Goal: Communication & Community: Answer question/provide support

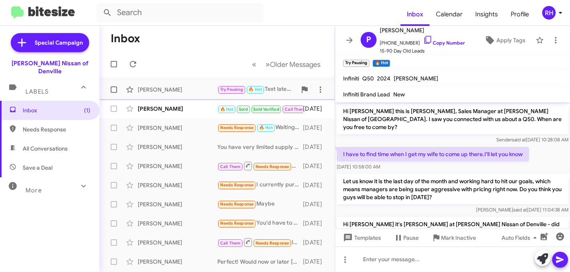
scroll to position [101, 0]
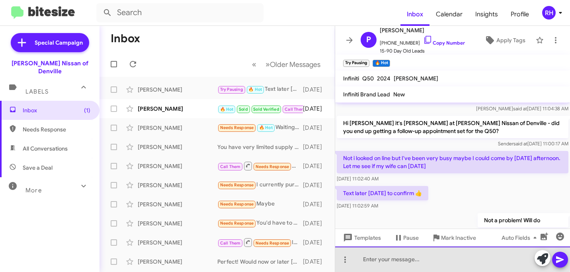
click at [390, 258] on div at bounding box center [452, 258] width 235 height 25
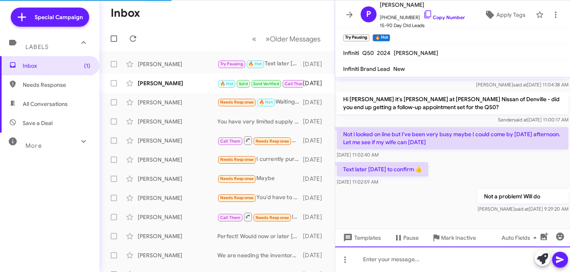
scroll to position [92, 0]
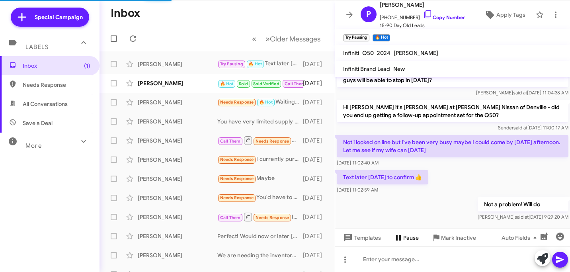
click at [412, 260] on mat-tooltip-component at bounding box center [406, 253] width 18 height 16
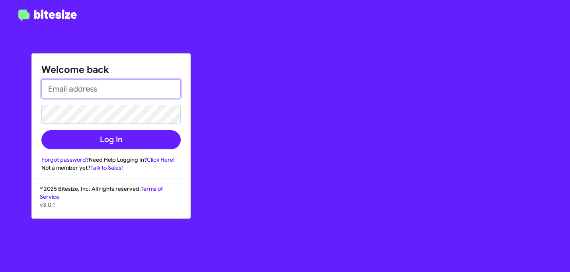
click at [150, 88] on input "email" at bounding box center [110, 88] width 139 height 19
paste input "[PERSON_NAME][EMAIL_ADDRESS][DOMAIN_NAME]"
type input "[PERSON_NAME][EMAIL_ADDRESS][DOMAIN_NAME]"
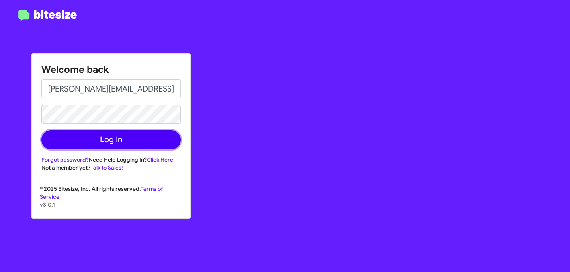
click at [153, 135] on button "Log In" at bounding box center [110, 139] width 139 height 19
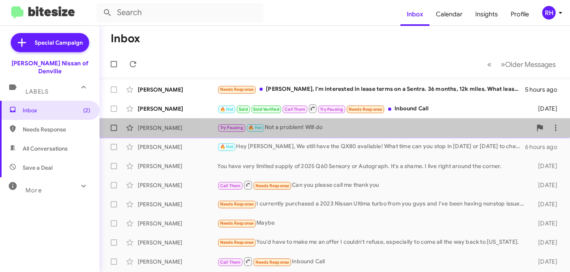
click at [456, 122] on div "[PERSON_NAME] Try Pausing 🔥 Hot Not a problem! Will do 6 hours ago" at bounding box center [335, 128] width 458 height 16
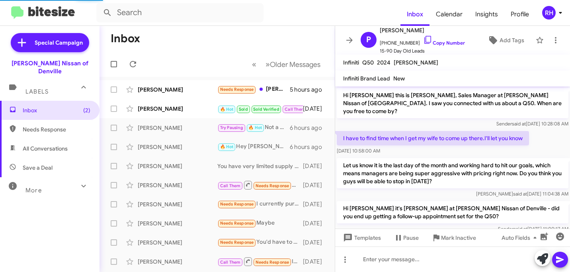
scroll to position [101, 0]
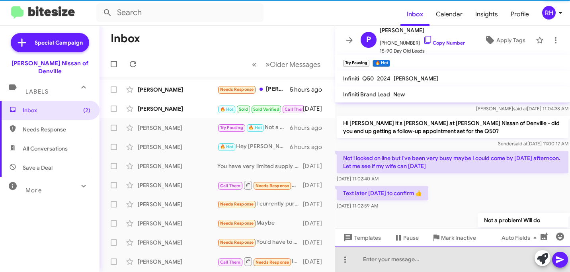
click at [398, 259] on div at bounding box center [452, 258] width 235 height 25
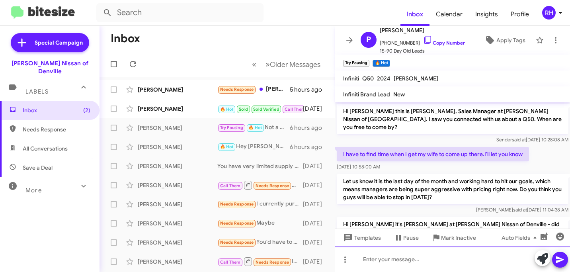
scroll to position [146, 0]
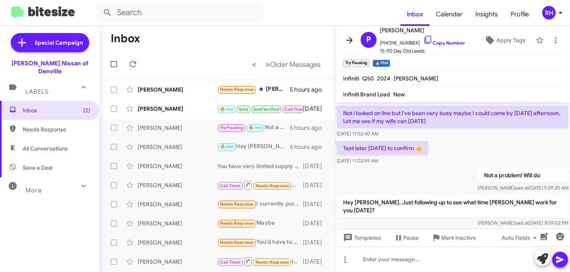
click at [348, 41] on icon at bounding box center [350, 40] width 10 height 10
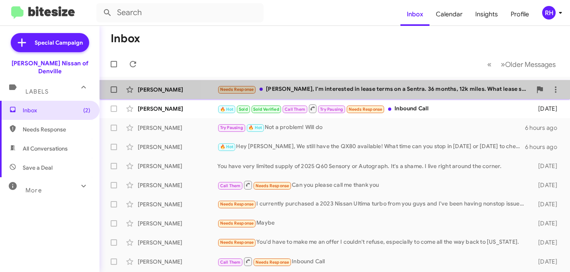
click at [377, 84] on div "[PERSON_NAME] Needs Response [PERSON_NAME], I'm interested in lease terms on a …" at bounding box center [335, 90] width 458 height 16
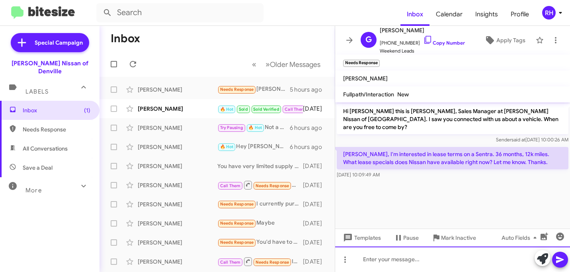
click at [376, 259] on div at bounding box center [452, 258] width 235 height 25
click at [509, 259] on div "At the moment we have an special on a Sentra for $139 a month" at bounding box center [452, 258] width 235 height 25
click at [531, 259] on div "At the moment we have an special on a Sentra for $139 per month" at bounding box center [452, 258] width 235 height 25
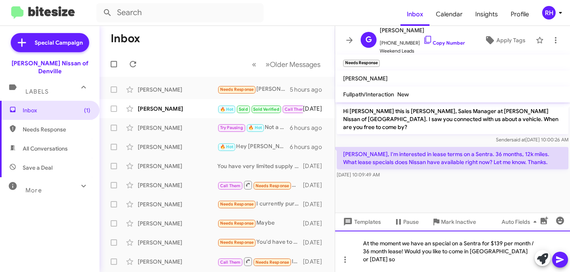
click at [492, 260] on div "At the moment we have an special on a Sentra for $139 per month / 36 month leas…" at bounding box center [452, 250] width 235 height 41
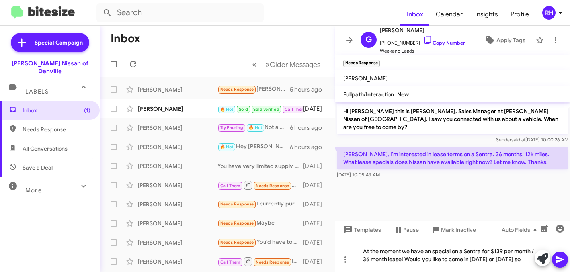
click at [532, 259] on div "At the moment we have an special on a Sentra for $139 per month / 36 month leas…" at bounding box center [452, 254] width 235 height 33
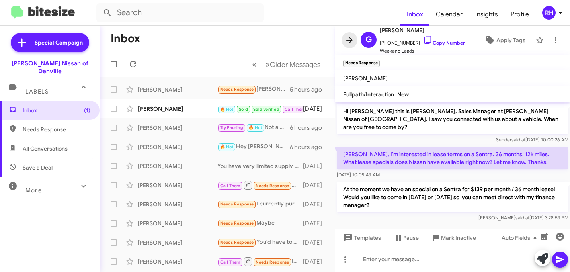
click at [349, 39] on icon at bounding box center [350, 40] width 10 height 10
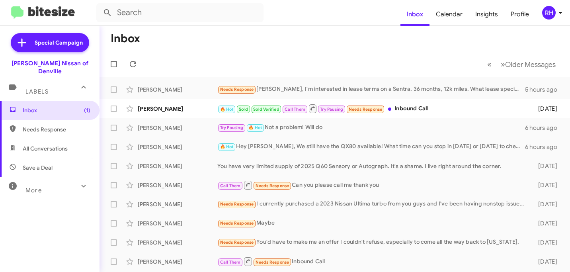
click at [549, 19] on div "RH" at bounding box center [549, 13] width 14 height 14
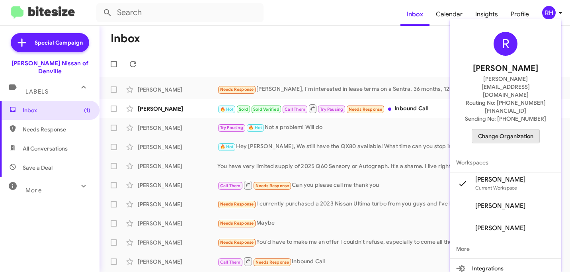
click at [514, 129] on span "Change Organization" at bounding box center [505, 136] width 55 height 14
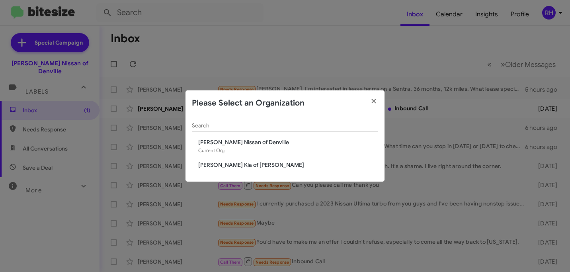
click at [226, 166] on span "[PERSON_NAME] Kia of [PERSON_NAME]" at bounding box center [288, 165] width 180 height 8
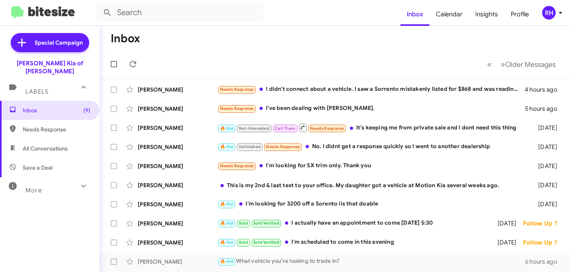
click at [540, 11] on button "RH" at bounding box center [548, 13] width 26 height 14
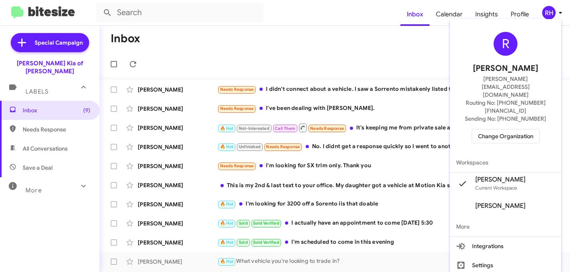
click at [504, 129] on span "Change Organization" at bounding box center [505, 136] width 55 height 14
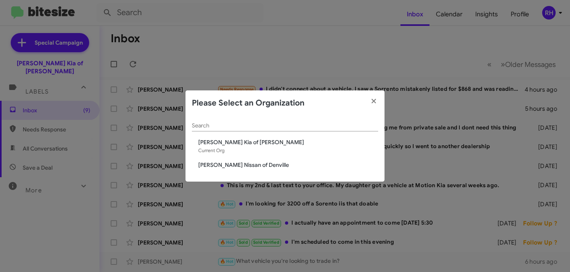
click at [238, 166] on span "[PERSON_NAME] Nissan of Denville" at bounding box center [288, 165] width 180 height 8
